Goal: Complete application form

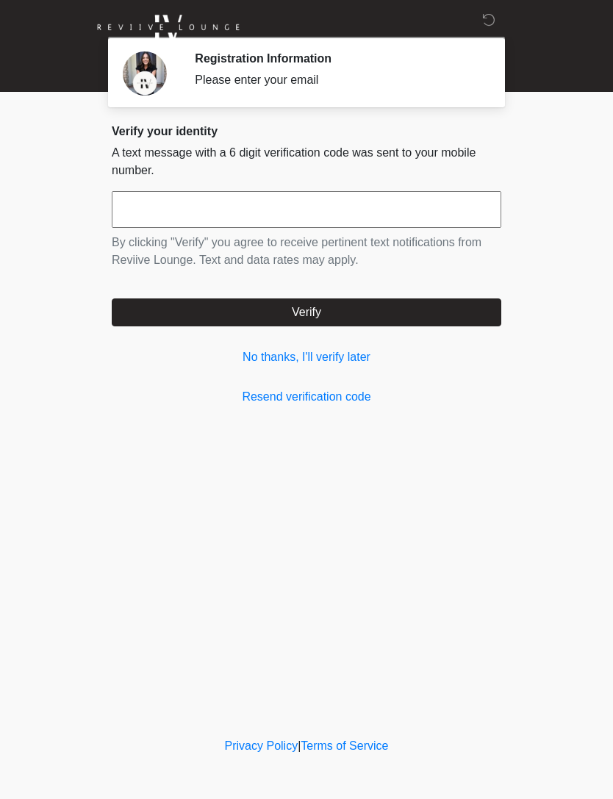
click at [340, 202] on input "text" at bounding box center [306, 209] width 389 height 37
type input "******"
click at [388, 306] on button "Verify" at bounding box center [306, 312] width 389 height 28
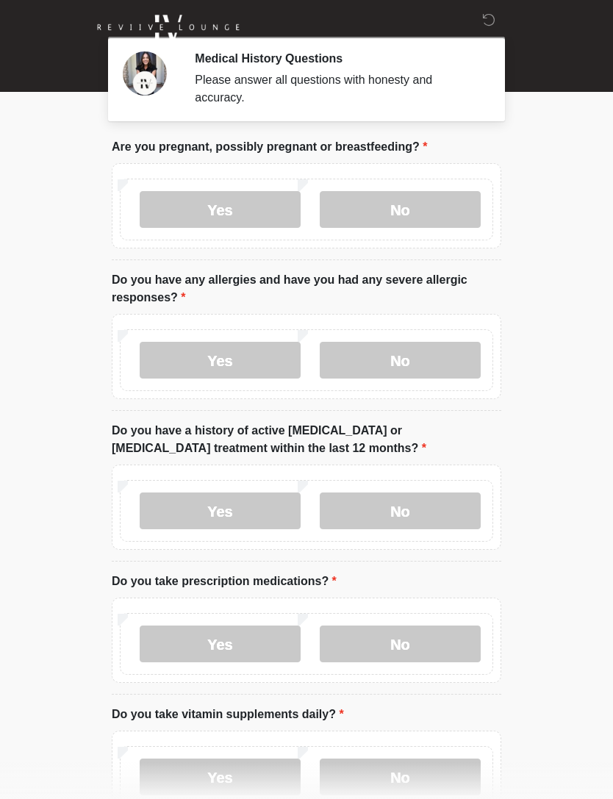
click at [439, 206] on label "No" at bounding box center [400, 209] width 161 height 37
click at [436, 361] on label "No" at bounding box center [400, 360] width 161 height 37
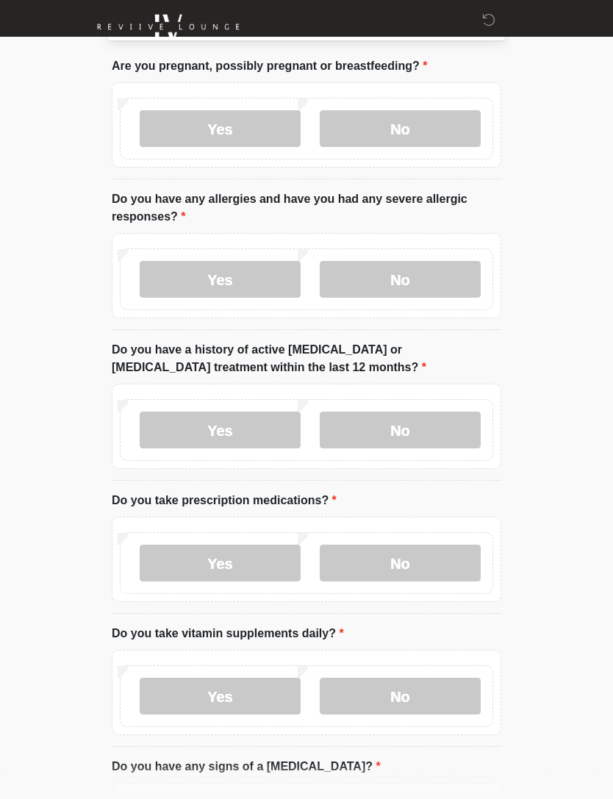
scroll to position [81, 0]
click at [442, 424] on label "No" at bounding box center [400, 429] width 161 height 37
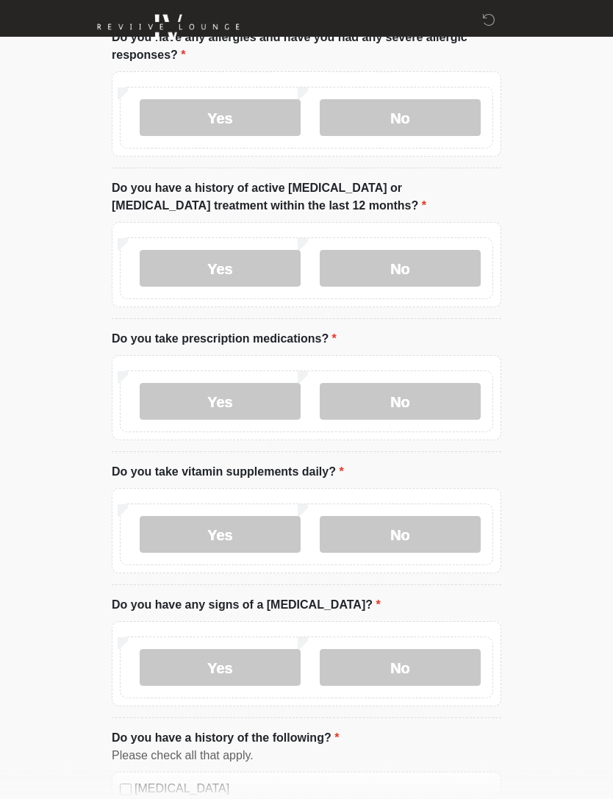
scroll to position [242, 0]
click at [431, 401] on label "No" at bounding box center [400, 401] width 161 height 37
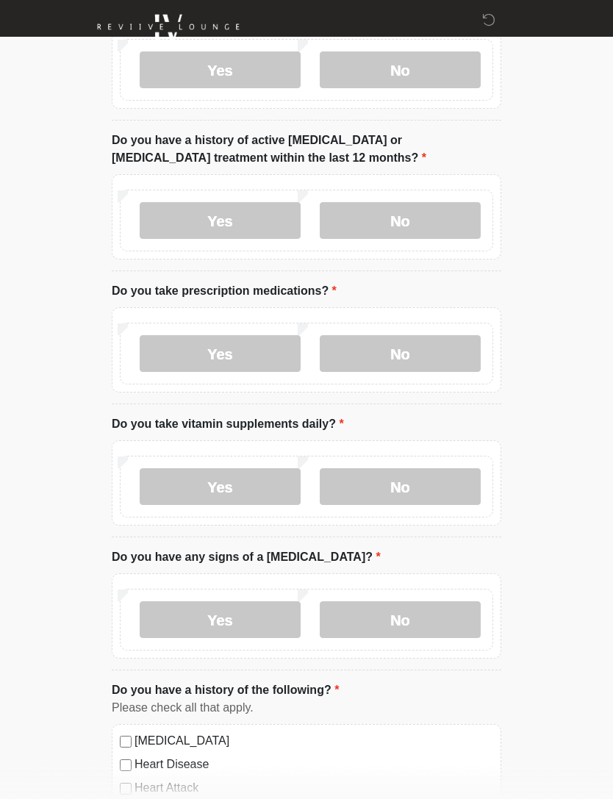
scroll to position [410, 0]
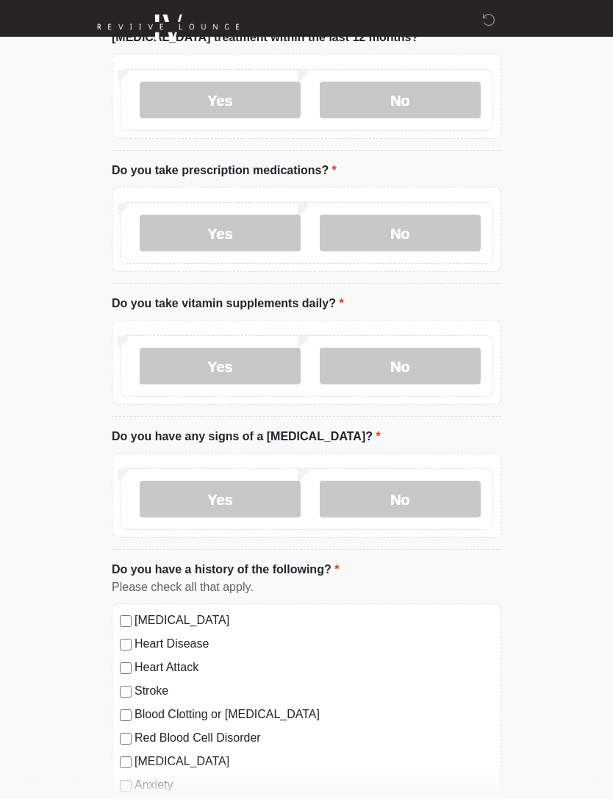
click at [428, 372] on label "No" at bounding box center [400, 366] width 161 height 37
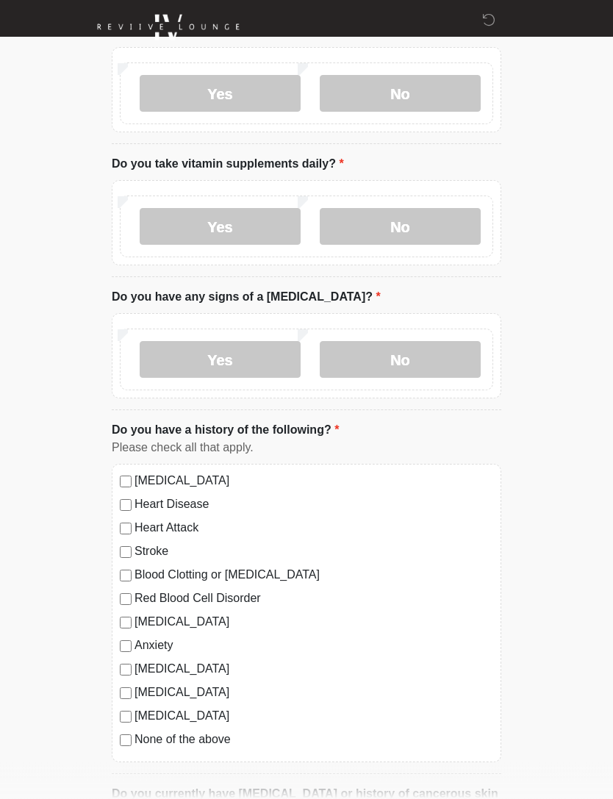
scroll to position [551, 0]
click at [433, 353] on label "No" at bounding box center [400, 358] width 161 height 37
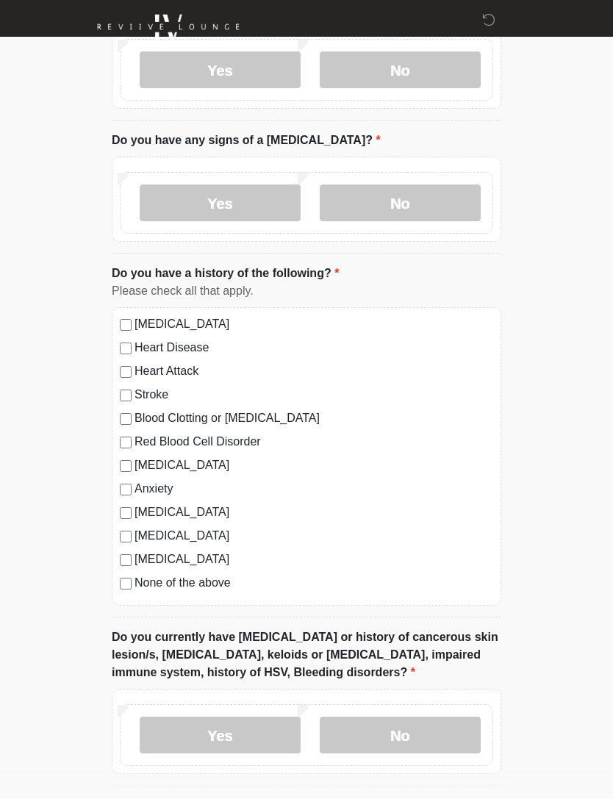
scroll to position [707, 0]
click at [206, 580] on label "None of the above" at bounding box center [313, 583] width 359 height 18
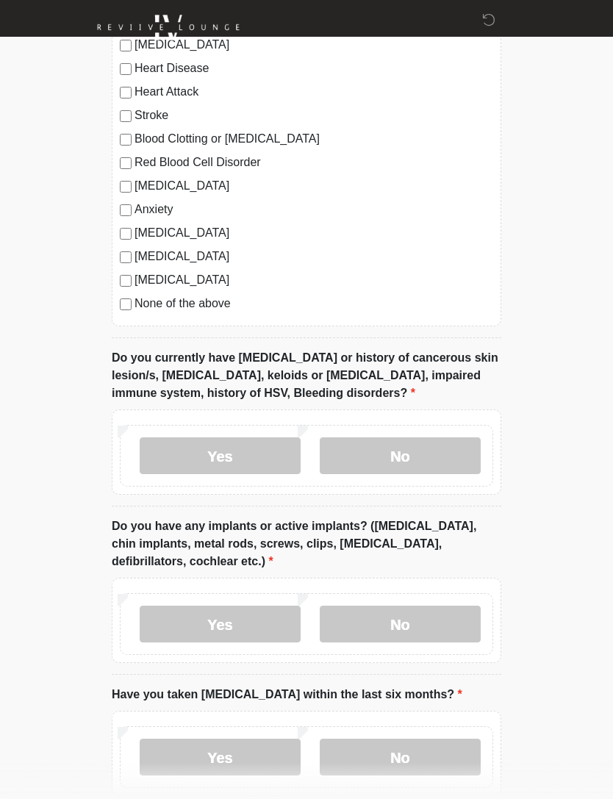
scroll to position [1063, 0]
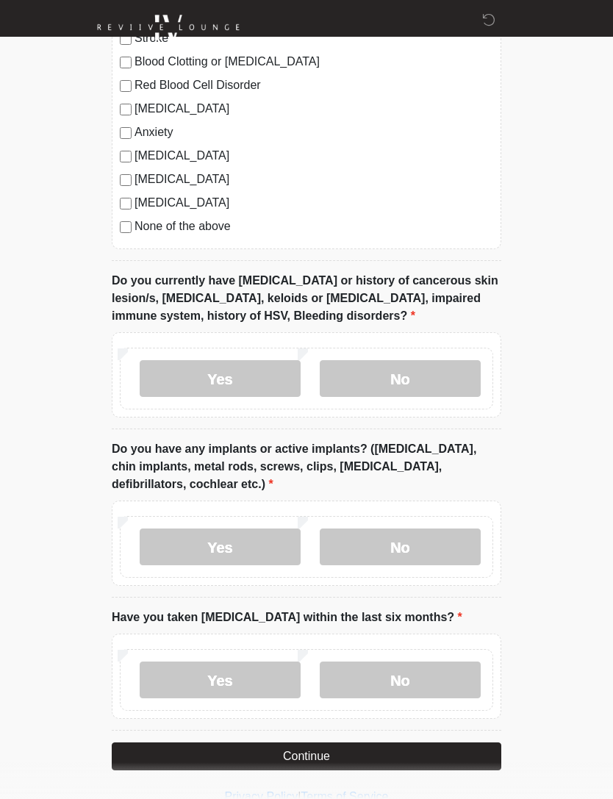
click at [456, 369] on label "No" at bounding box center [400, 378] width 161 height 37
click at [456, 537] on label "No" at bounding box center [400, 546] width 161 height 37
click at [439, 677] on label "No" at bounding box center [400, 679] width 161 height 37
click at [431, 754] on button "Continue" at bounding box center [306, 756] width 389 height 28
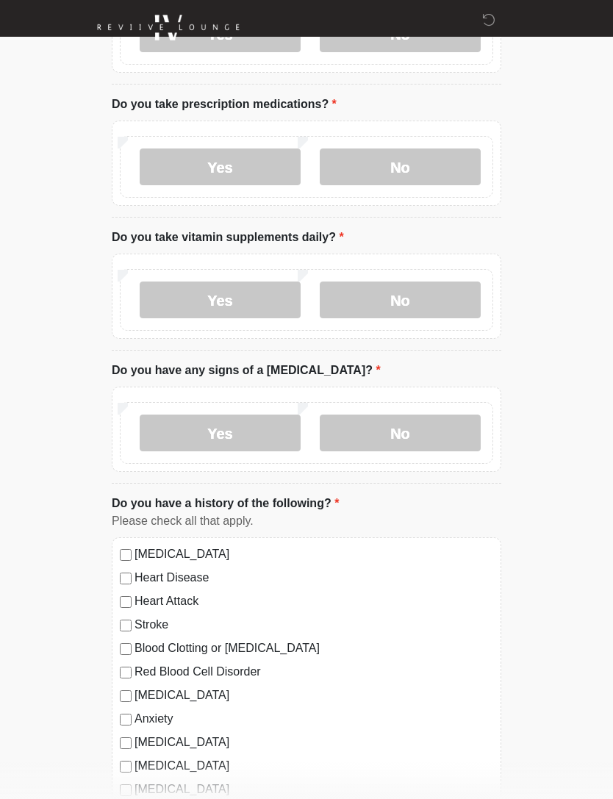
scroll to position [0, 0]
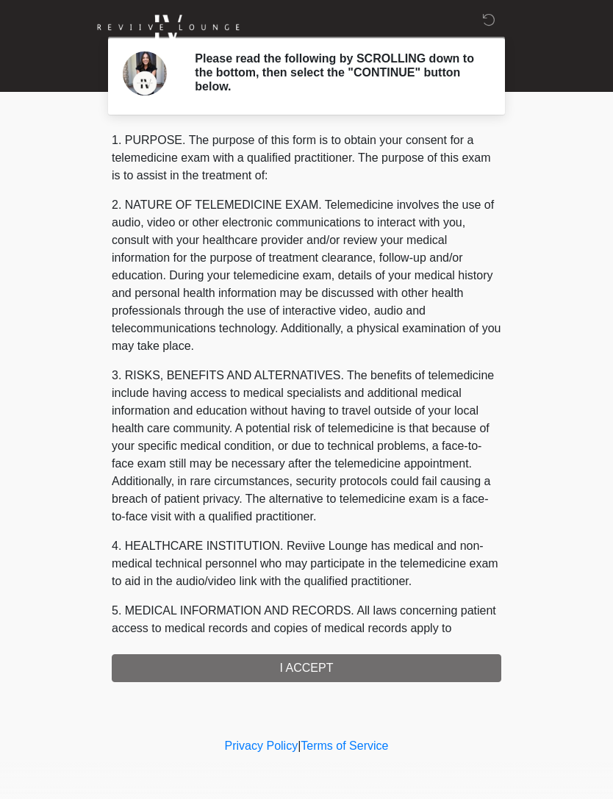
click at [408, 666] on div "1. PURPOSE. The purpose of this form is to obtain your consent for a telemedici…" at bounding box center [306, 407] width 389 height 550
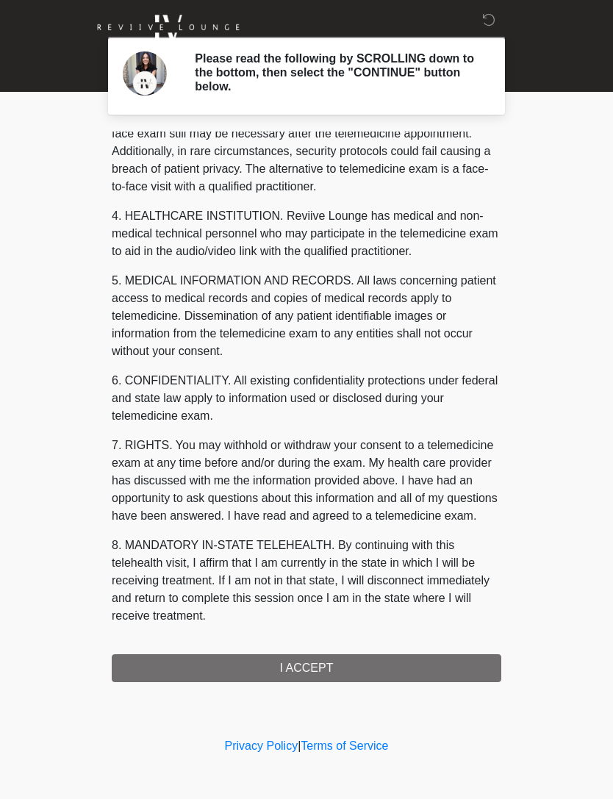
click at [367, 670] on div "1. PURPOSE. The purpose of this form is to obtain your consent for a telemedici…" at bounding box center [306, 407] width 389 height 550
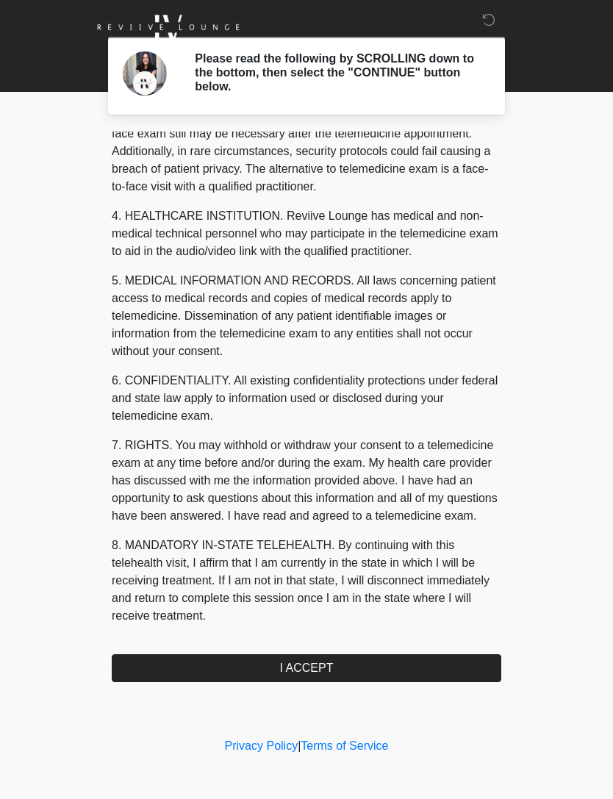
scroll to position [348, 0]
click at [367, 669] on button "I ACCEPT" at bounding box center [306, 668] width 389 height 28
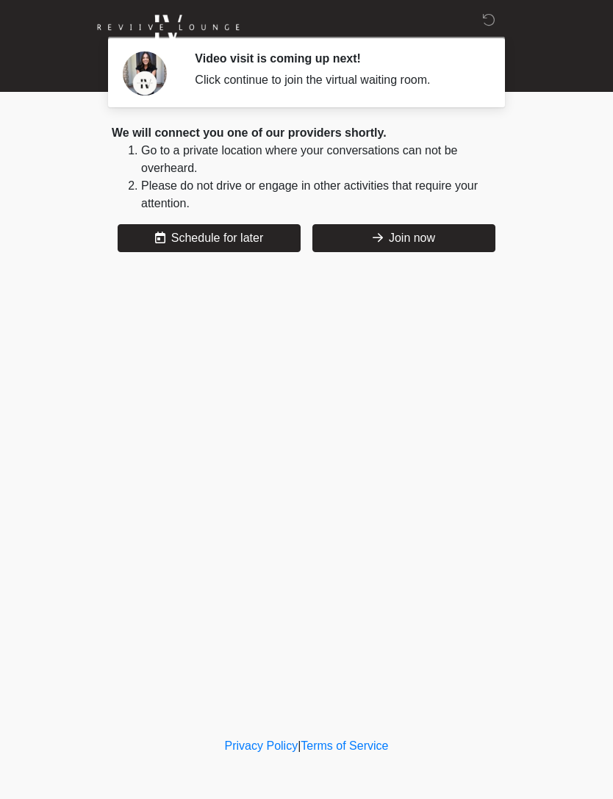
click at [410, 247] on button "Join now" at bounding box center [403, 238] width 183 height 28
